Goal: Task Accomplishment & Management: Manage account settings

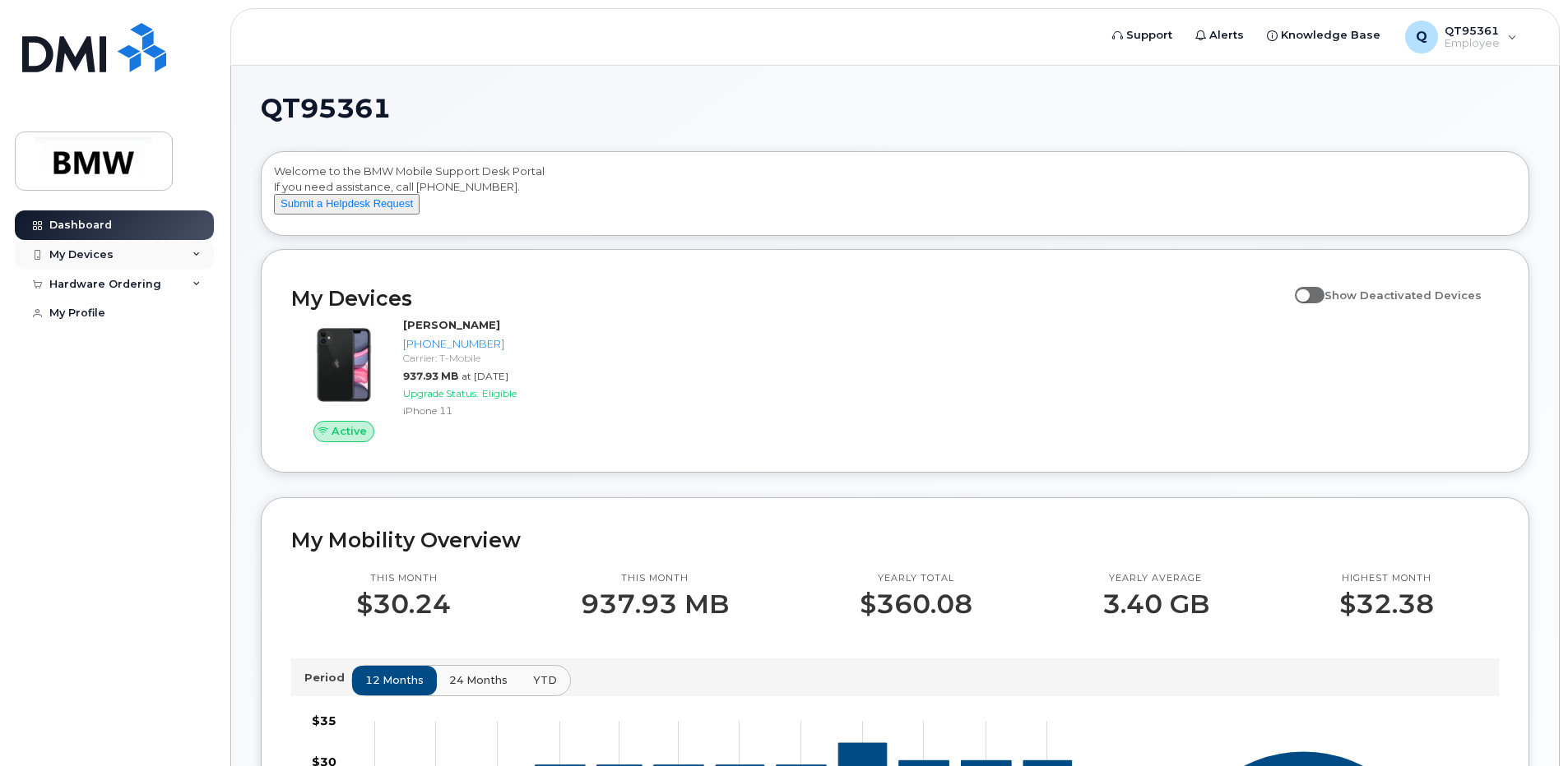
click at [201, 253] on div "My Devices" at bounding box center [114, 255] width 199 height 29
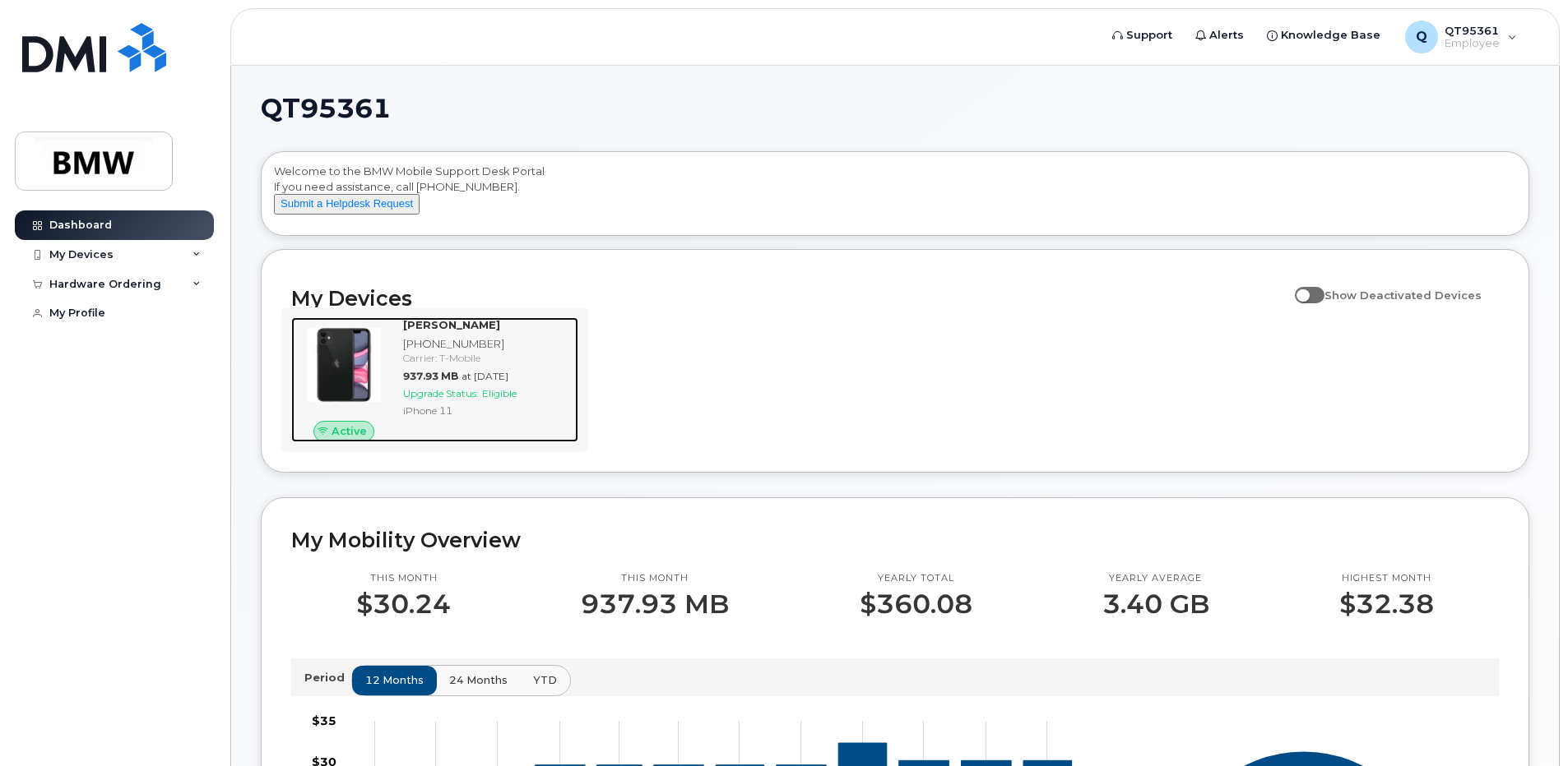
click at [349, 379] on img at bounding box center [344, 365] width 79 height 79
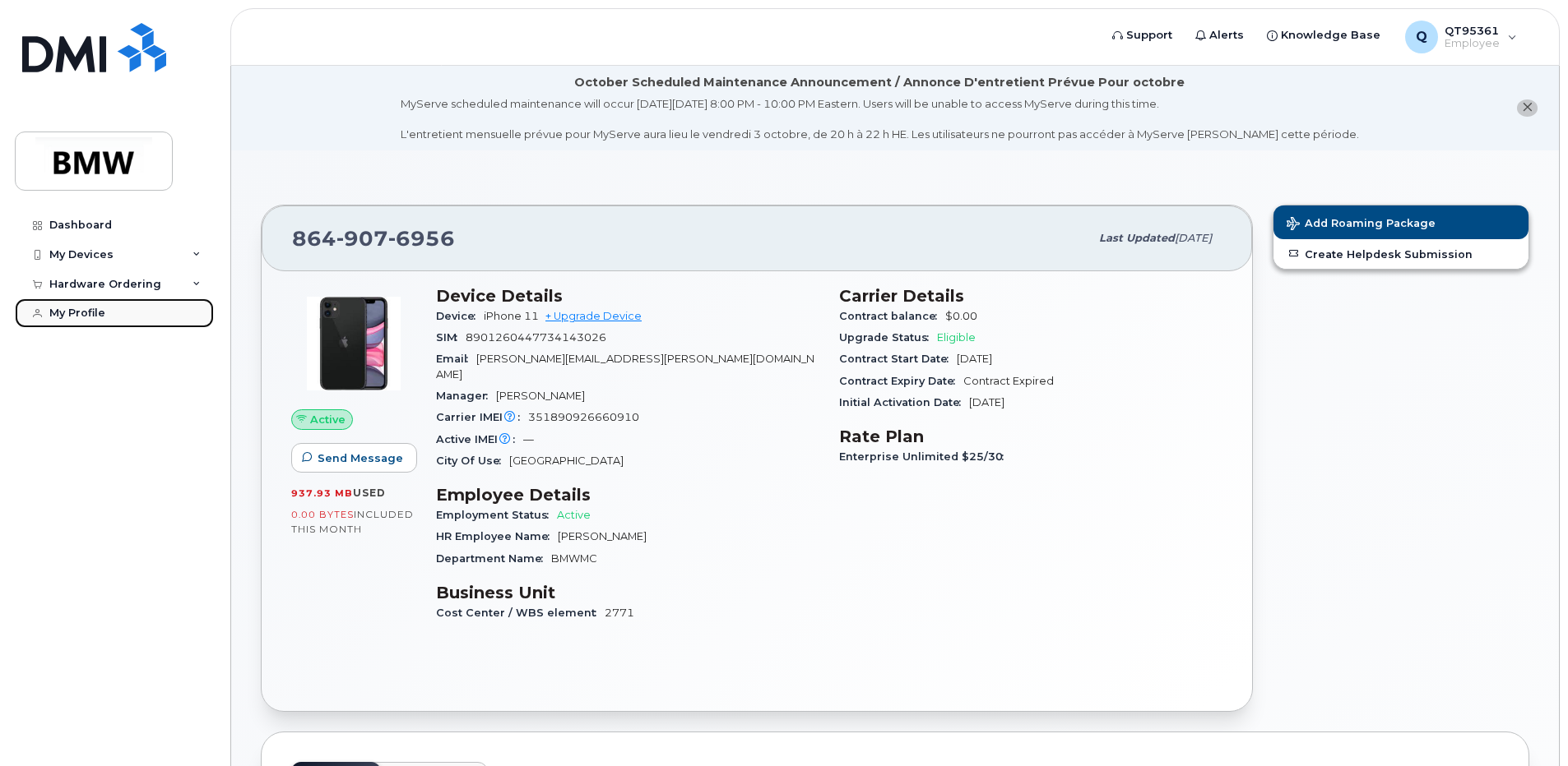
click at [95, 315] on div "My Profile" at bounding box center [77, 313] width 56 height 13
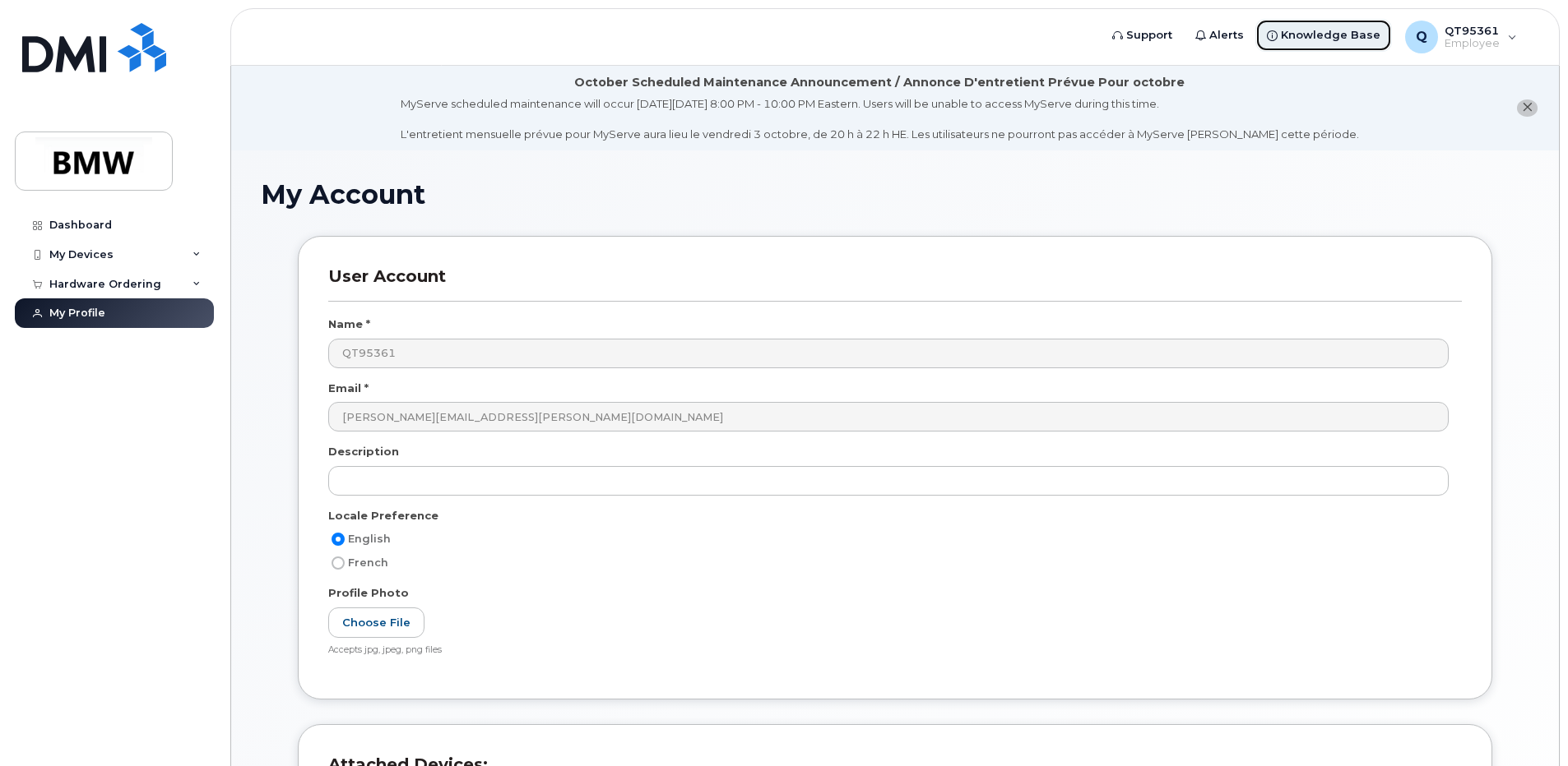
click at [1354, 37] on span "Knowledge Base" at bounding box center [1330, 36] width 100 height 16
click at [1447, 44] on span "Employee" at bounding box center [1472, 43] width 55 height 13
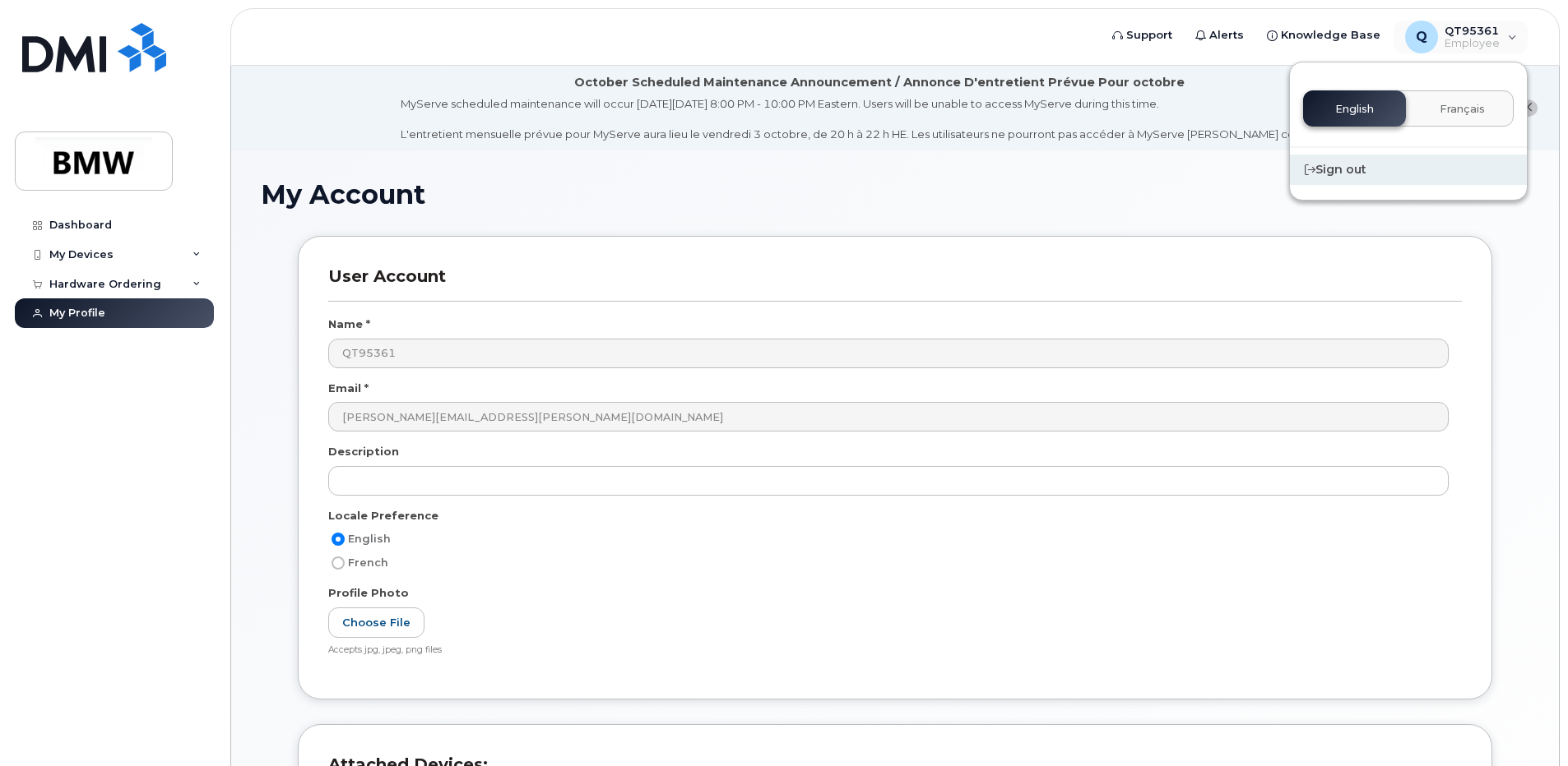
click at [1338, 171] on div "Sign out" at bounding box center [1408, 170] width 236 height 30
